Goal: Use online tool/utility: Utilize a website feature to perform a specific function

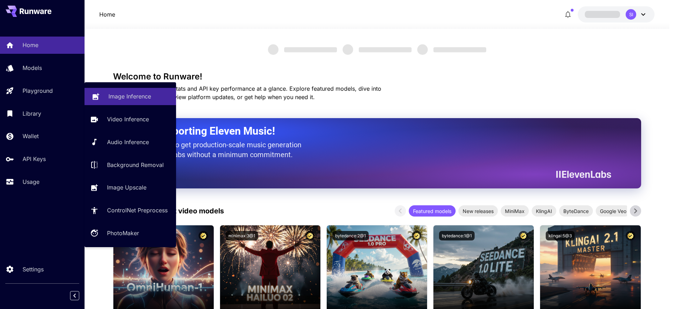
click at [124, 91] on link "Image Inference" at bounding box center [130, 96] width 92 height 17
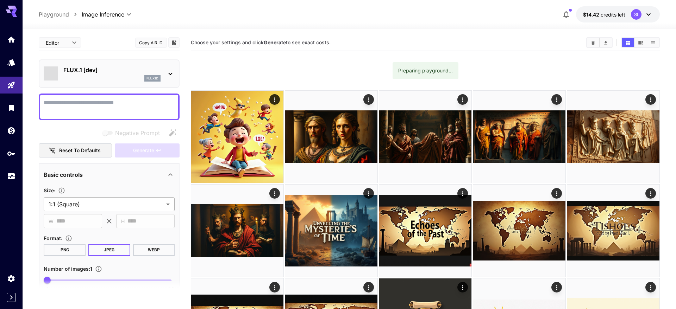
type input "**********"
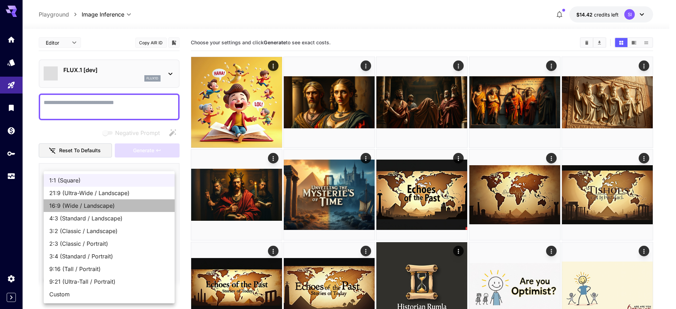
click at [95, 208] on span "16:9 (Wide / Landscape)" at bounding box center [109, 206] width 120 height 8
type input "**********"
type input "****"
type input "***"
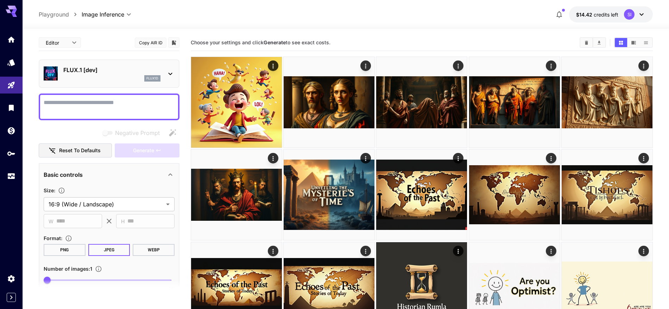
click at [114, 105] on textarea "Negative Prompt" at bounding box center [109, 107] width 131 height 17
paste textarea "**********"
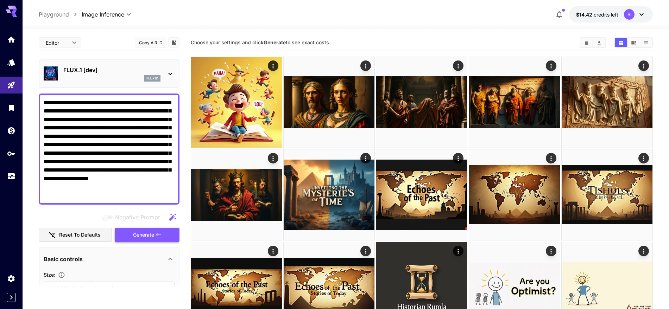
click at [158, 236] on icon "button" at bounding box center [159, 235] width 6 height 6
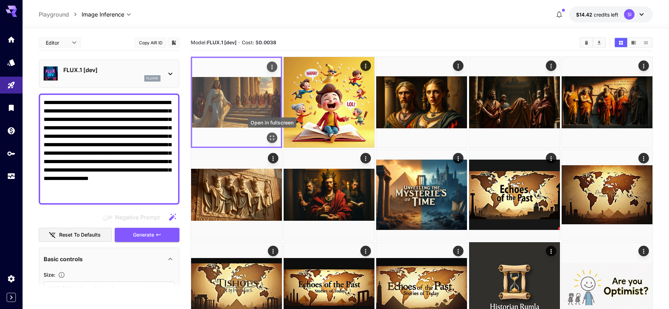
click at [272, 137] on icon "Open in fullscreen" at bounding box center [272, 137] width 7 height 7
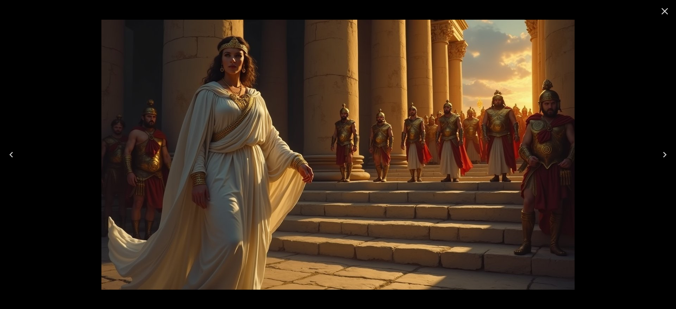
drag, startPoint x: 663, startPoint y: 10, endPoint x: 611, endPoint y: 37, distance: 58.4
click at [663, 11] on icon "Close" at bounding box center [664, 11] width 11 height 11
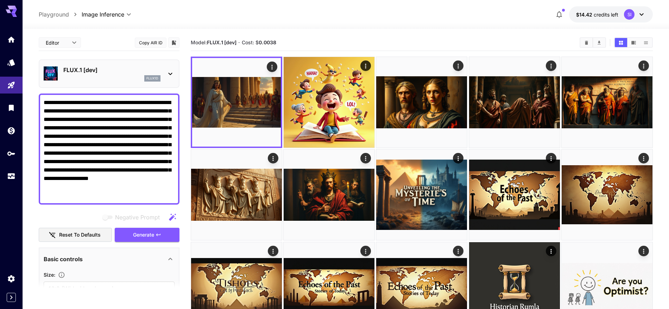
click at [115, 134] on textarea "**********" at bounding box center [109, 149] width 131 height 101
paste textarea
click at [154, 233] on span "Generate" at bounding box center [143, 235] width 21 height 9
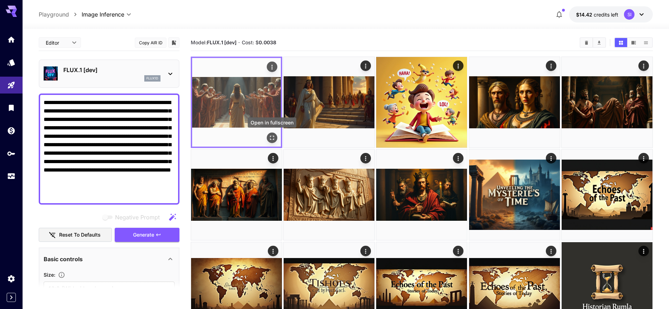
click at [272, 136] on icon "Open in fullscreen" at bounding box center [272, 137] width 7 height 7
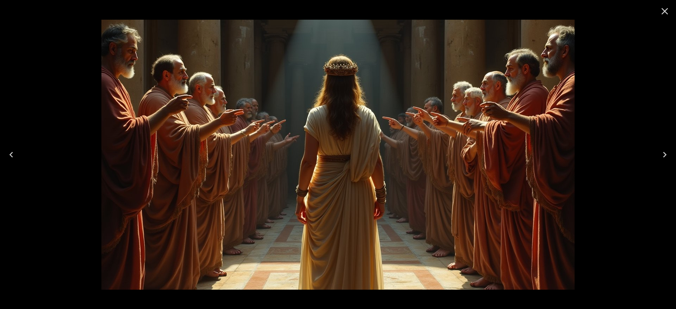
drag, startPoint x: 662, startPoint y: 14, endPoint x: 512, endPoint y: 116, distance: 182.2
click at [662, 14] on icon "Close" at bounding box center [664, 11] width 11 height 11
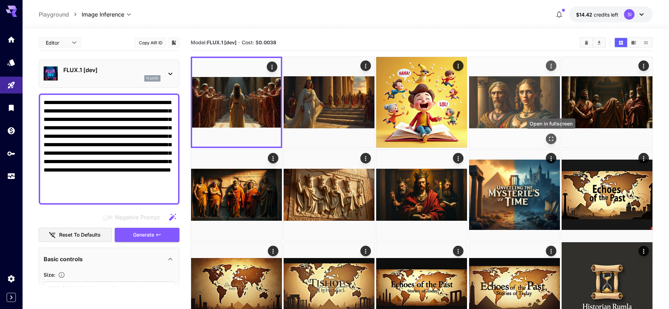
click at [551, 140] on icon "Open in fullscreen" at bounding box center [551, 139] width 7 height 7
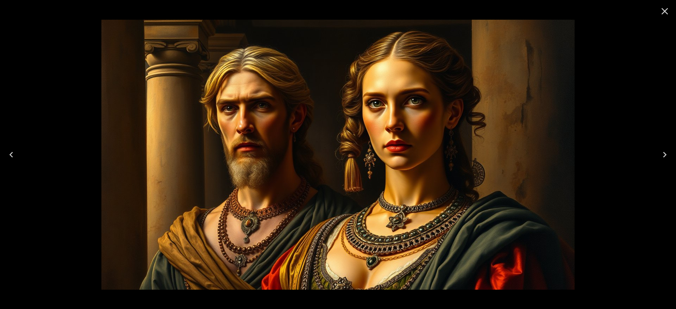
click at [663, 11] on icon "Close" at bounding box center [664, 11] width 11 height 11
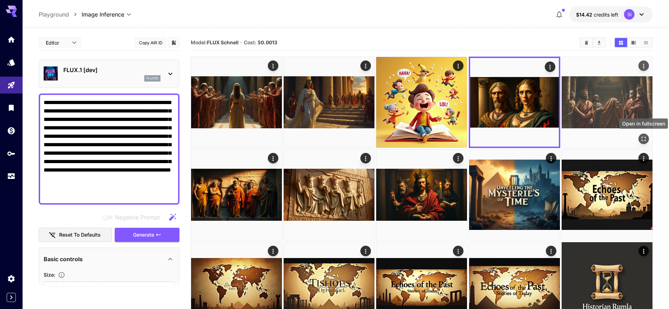
click at [645, 138] on icon "Open in fullscreen" at bounding box center [643, 139] width 7 height 7
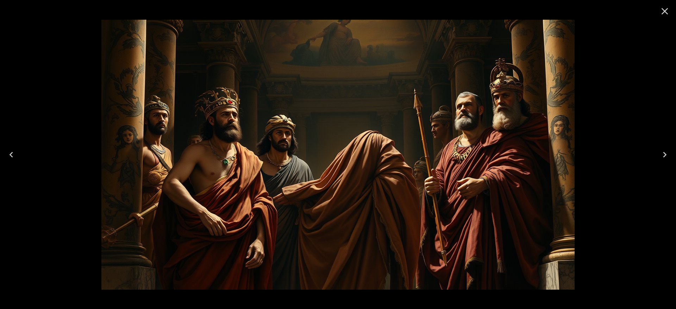
drag, startPoint x: 666, startPoint y: 14, endPoint x: 600, endPoint y: 56, distance: 78.2
click at [665, 14] on icon "Close" at bounding box center [664, 11] width 11 height 11
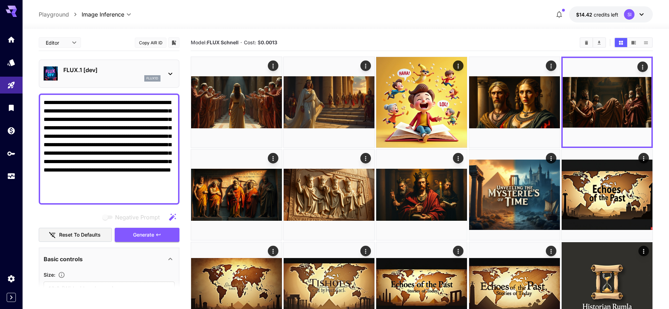
click at [120, 139] on textarea "**********" at bounding box center [109, 149] width 131 height 101
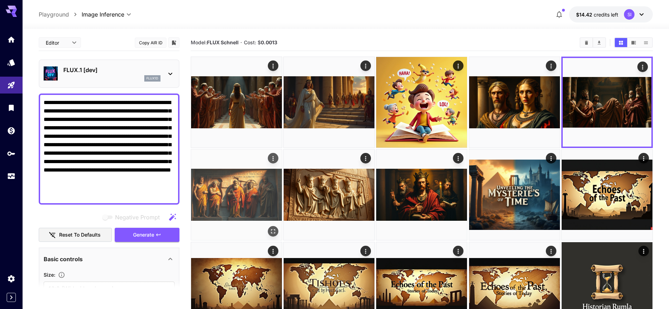
paste textarea
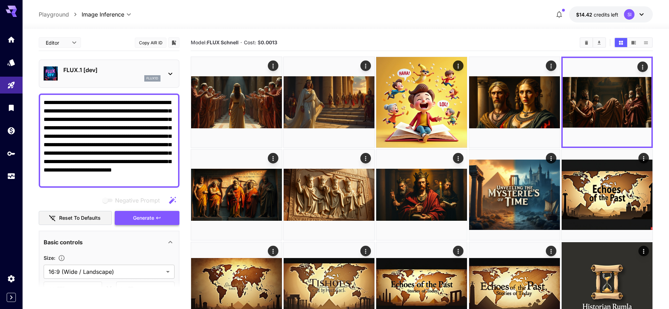
type textarea "**********"
click at [154, 215] on span "Generate" at bounding box center [143, 218] width 21 height 9
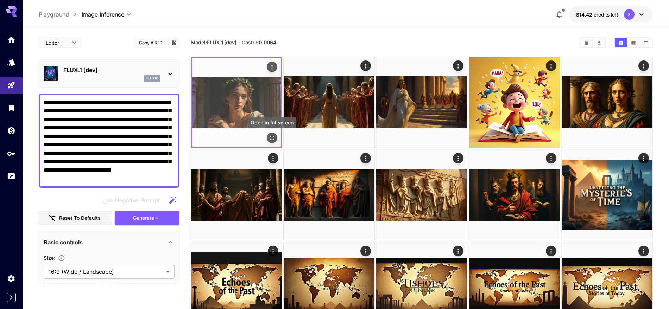
click at [273, 137] on icon "Open in fullscreen" at bounding box center [272, 137] width 7 height 7
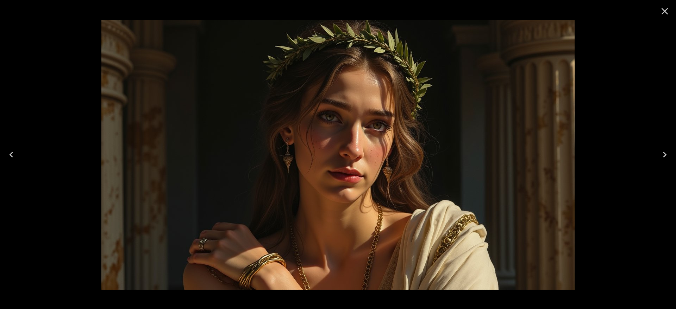
click at [663, 15] on icon "Close" at bounding box center [664, 11] width 11 height 11
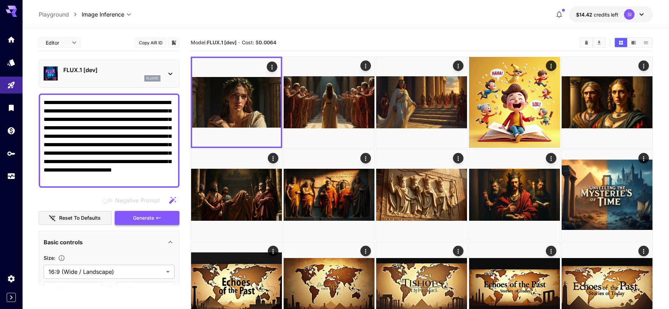
click at [162, 218] on button "Generate" at bounding box center [147, 218] width 65 height 14
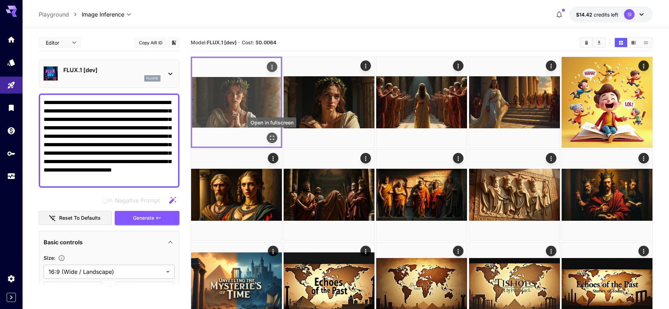
click at [270, 137] on icon "Open in fullscreen" at bounding box center [272, 137] width 7 height 7
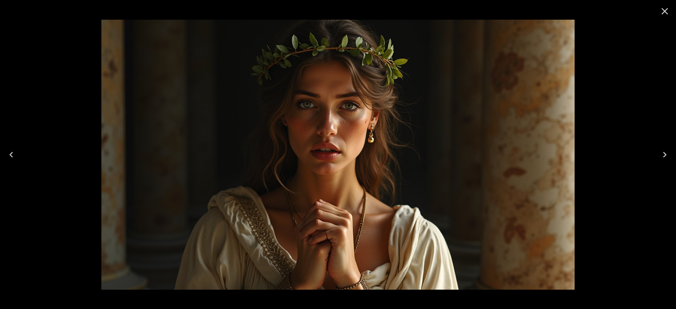
drag, startPoint x: 661, startPoint y: 13, endPoint x: 640, endPoint y: 22, distance: 23.0
click at [661, 13] on icon "Close" at bounding box center [664, 11] width 11 height 11
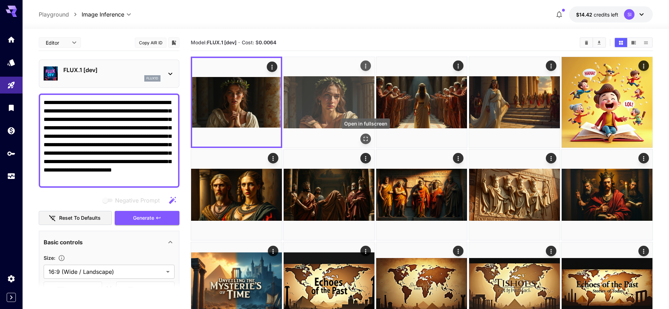
click at [365, 139] on icon "Open in fullscreen" at bounding box center [365, 139] width 7 height 7
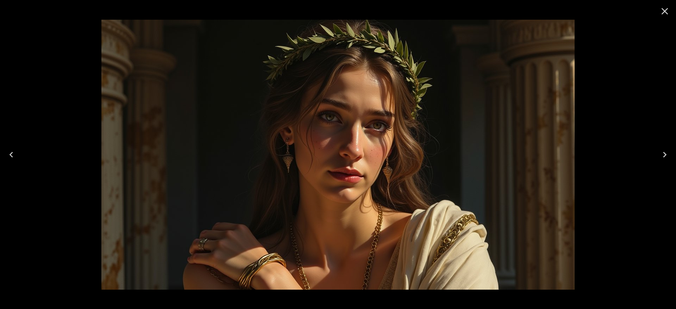
drag, startPoint x: 671, startPoint y: 14, endPoint x: 647, endPoint y: 21, distance: 25.2
click at [671, 13] on button "Close" at bounding box center [664, 11] width 17 height 17
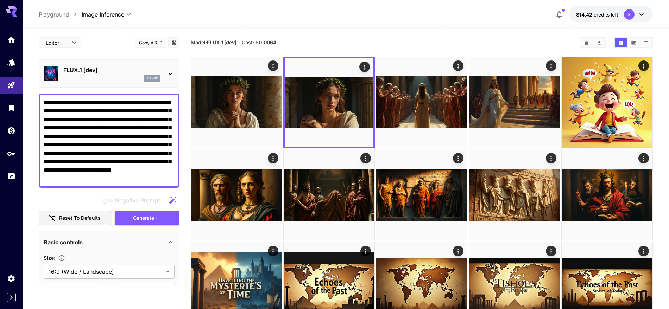
click at [168, 69] on div "FLUX.1 [dev] flux1d" at bounding box center [109, 73] width 131 height 21
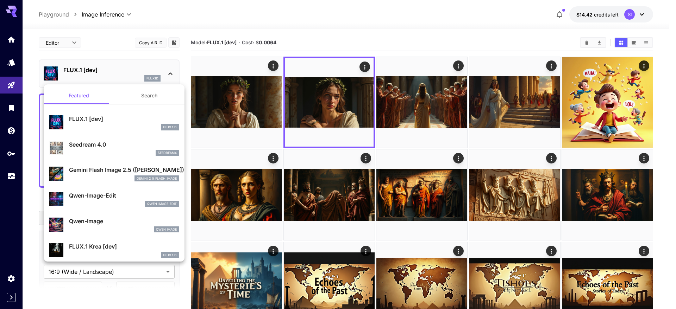
click at [140, 100] on button "Search" at bounding box center [149, 95] width 70 height 17
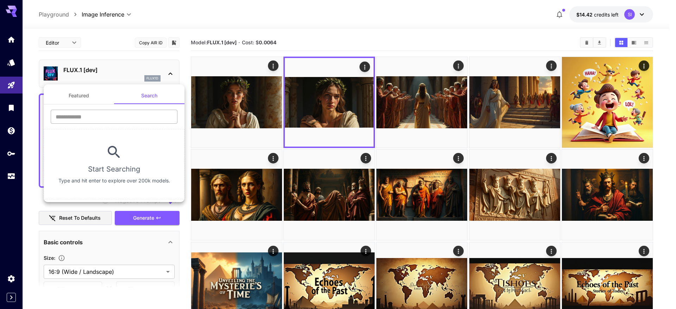
click at [83, 120] on input "text" at bounding box center [114, 117] width 127 height 14
type input "****"
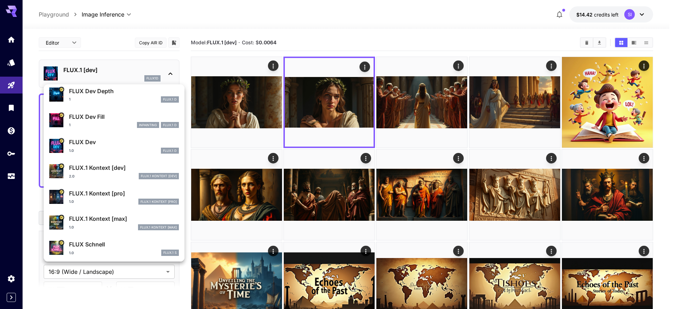
scroll to position [176, 0]
click at [113, 243] on p "FLUX Schnell" at bounding box center [124, 244] width 110 height 8
type input "*"
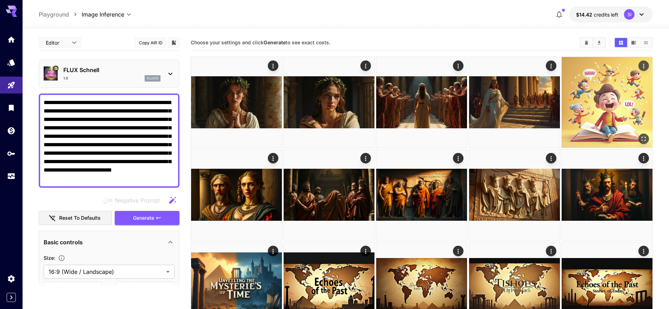
click at [145, 215] on span "Generate" at bounding box center [143, 218] width 21 height 9
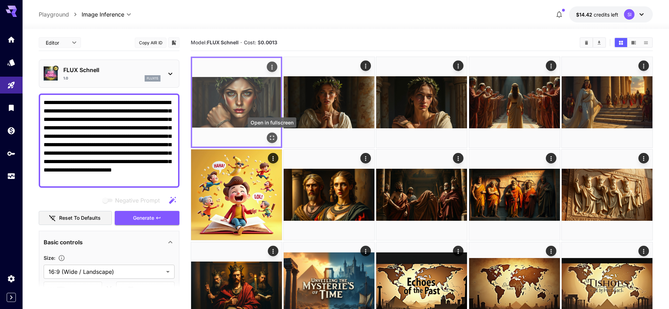
click at [271, 137] on icon "Open in fullscreen" at bounding box center [272, 137] width 7 height 7
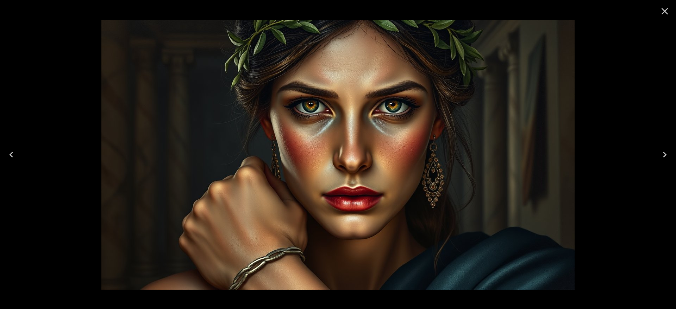
click at [662, 15] on icon "Close" at bounding box center [664, 11] width 11 height 11
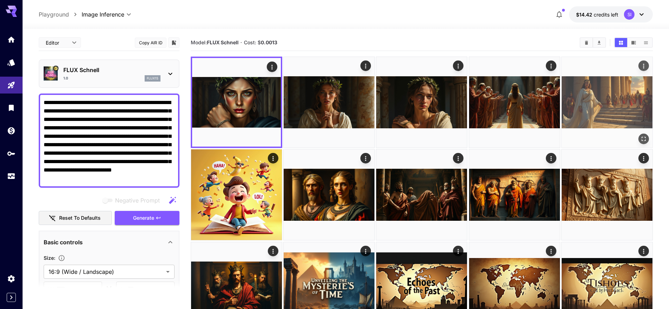
click at [143, 213] on button "Generate" at bounding box center [147, 218] width 65 height 14
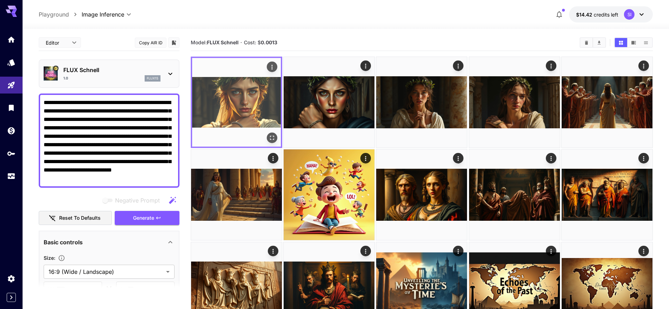
click at [270, 137] on icon "Open in fullscreen" at bounding box center [272, 138] width 4 height 4
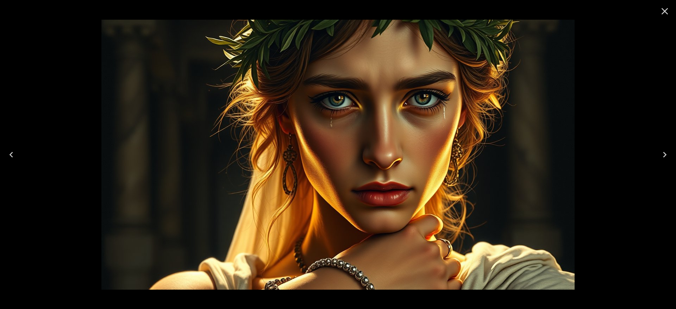
click at [664, 15] on icon "Close" at bounding box center [664, 11] width 11 height 11
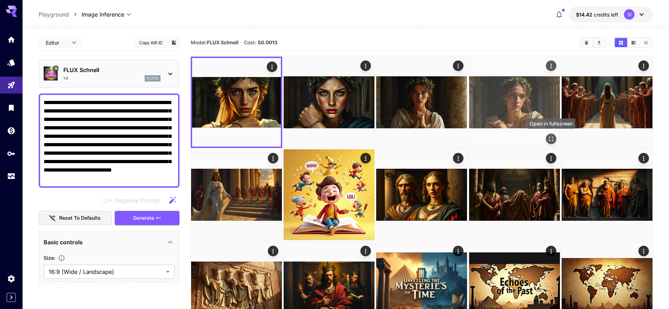
click at [547, 138] on button "Open in fullscreen" at bounding box center [551, 139] width 11 height 11
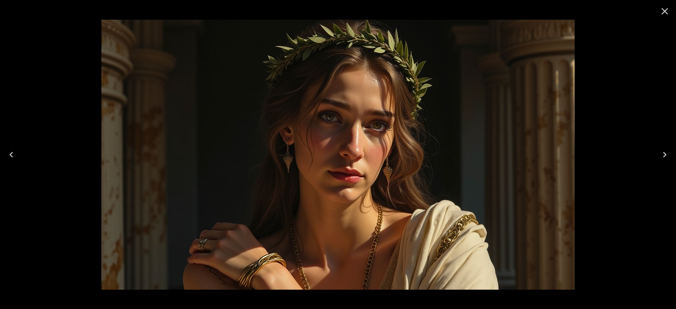
click at [666, 14] on icon "Close" at bounding box center [664, 11] width 11 height 11
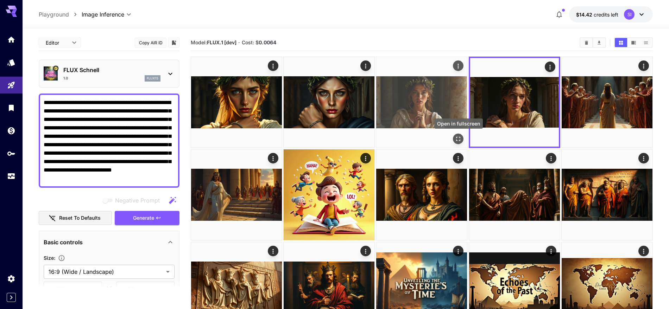
click at [458, 139] on icon "Open in fullscreen" at bounding box center [458, 139] width 7 height 7
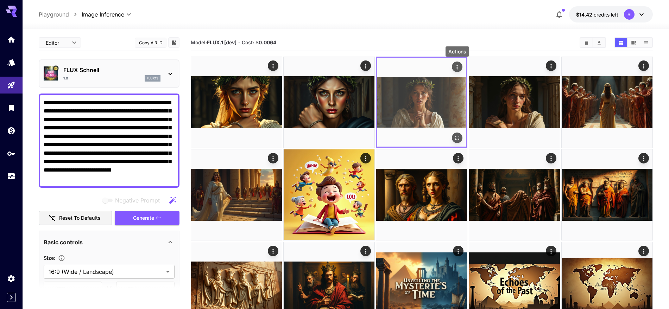
click at [459, 68] on icon "Actions" at bounding box center [457, 67] width 7 height 7
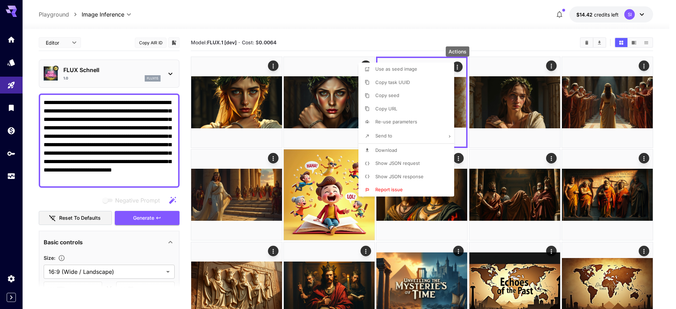
click at [417, 146] on li "Download" at bounding box center [408, 150] width 100 height 13
